Goal: Task Accomplishment & Management: Manage account settings

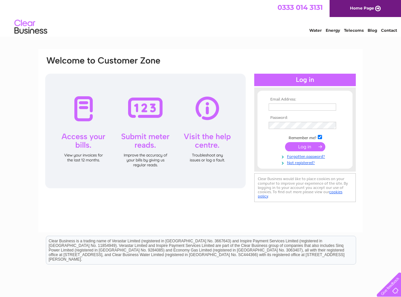
click at [279, 103] on td at bounding box center [305, 107] width 76 height 10
click at [280, 105] on input "text" at bounding box center [303, 108] width 68 height 8
click at [300, 107] on input "text" at bounding box center [303, 108] width 68 height 8
type input "accounts@pavilionbroadway.co.uk"
click at [285, 143] on input "submit" at bounding box center [305, 147] width 40 height 9
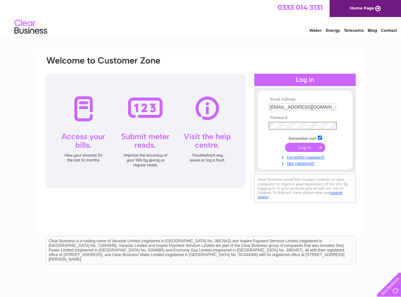
click at [303, 147] on input "submit" at bounding box center [305, 147] width 40 height 9
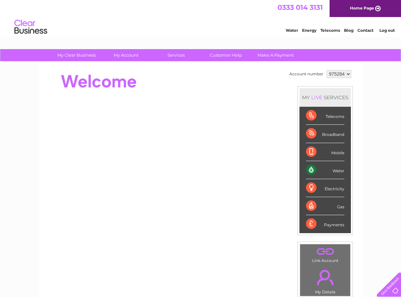
click at [342, 170] on div "Water" at bounding box center [325, 170] width 38 height 18
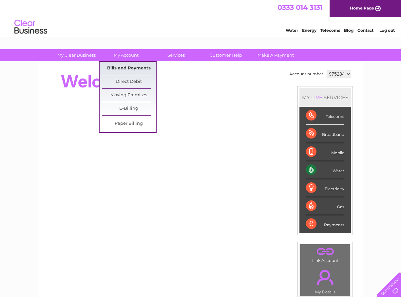
click at [132, 66] on link "Bills and Payments" at bounding box center [129, 68] width 54 height 13
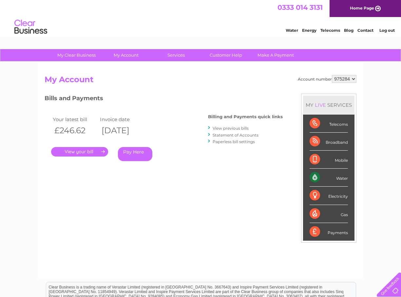
click at [80, 151] on link "." at bounding box center [79, 152] width 57 height 10
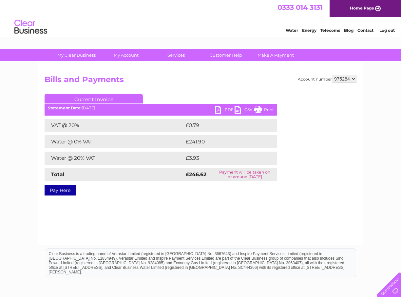
click at [218, 109] on link "PDF" at bounding box center [225, 111] width 20 height 10
